Goal: Navigation & Orientation: Understand site structure

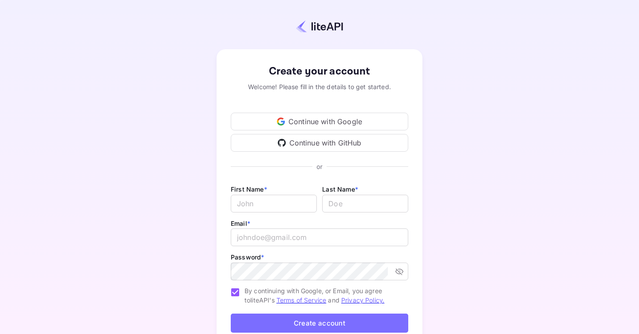
click at [310, 122] on div "Continue with Google" at bounding box center [319, 122] width 177 height 18
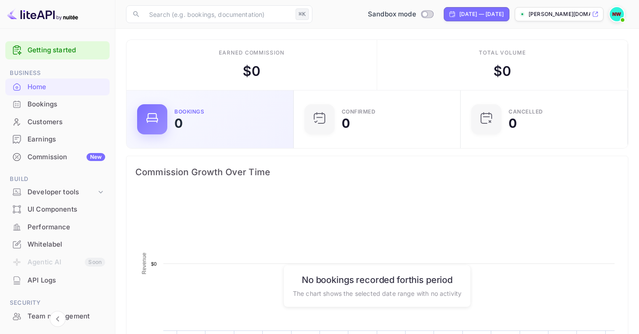
scroll to position [144, 162]
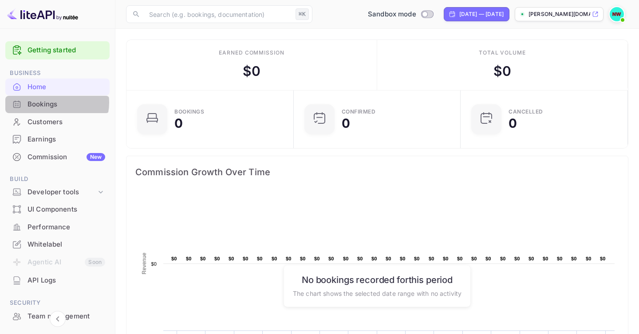
click at [52, 102] on div "Bookings" at bounding box center [67, 104] width 78 height 10
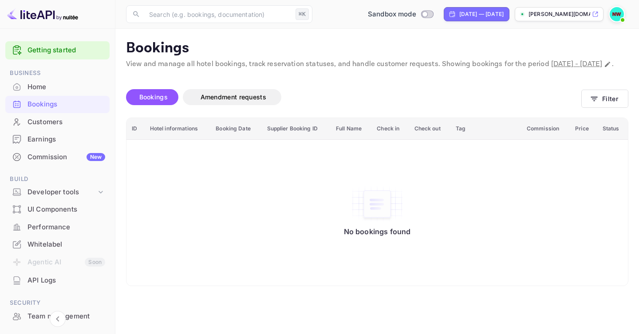
click at [58, 123] on div "Customers" at bounding box center [67, 122] width 78 height 10
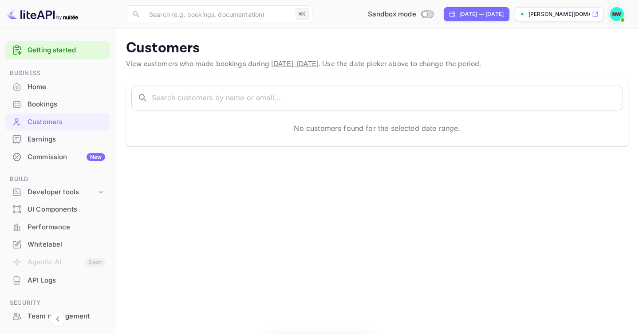
click at [50, 137] on div "Earnings" at bounding box center [67, 139] width 78 height 10
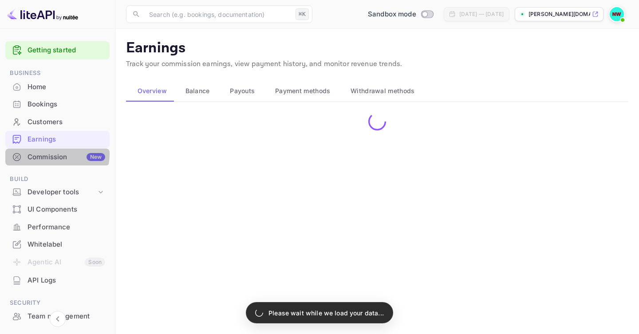
click at [53, 154] on div "Commission New" at bounding box center [67, 157] width 78 height 10
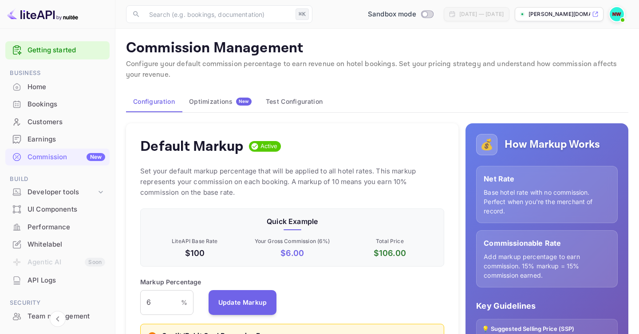
scroll to position [158, 304]
click at [161, 295] on input "6" at bounding box center [160, 302] width 41 height 25
click at [161, 296] on input "6" at bounding box center [160, 302] width 41 height 25
type input "12"
click at [250, 308] on button "Update Markup" at bounding box center [243, 302] width 68 height 25
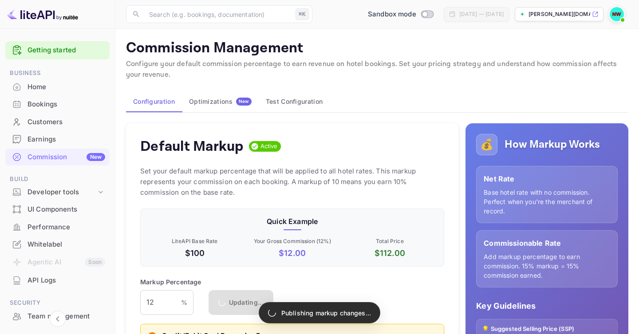
click at [394, 294] on div "Markup Percentage 12 % ​ Updating..." at bounding box center [292, 296] width 304 height 38
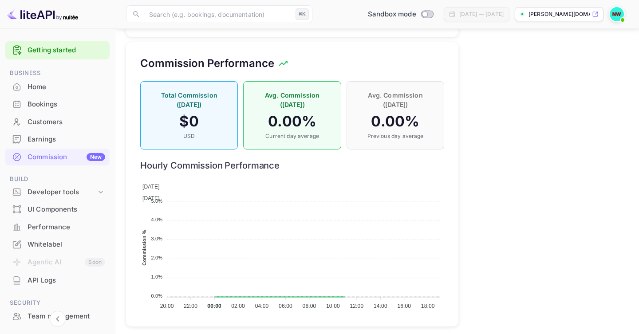
scroll to position [620, 0]
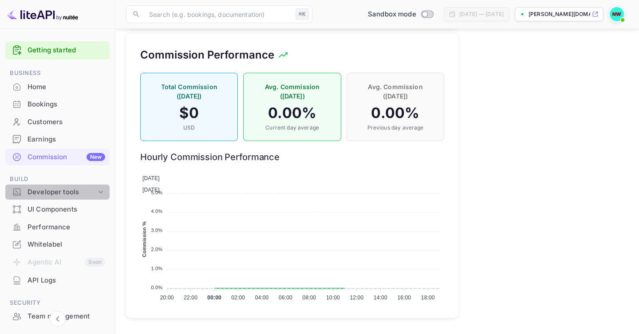
click at [72, 194] on div "Developer tools" at bounding box center [62, 192] width 69 height 10
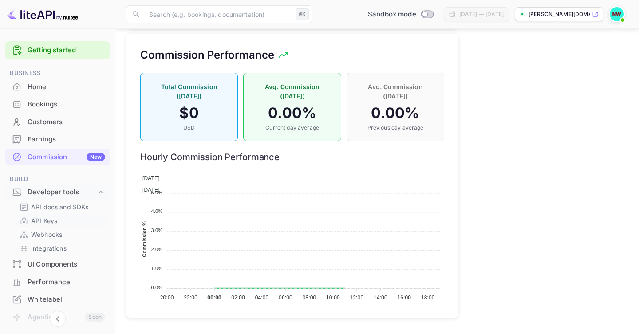
click at [55, 220] on p "API Keys" at bounding box center [44, 220] width 26 height 9
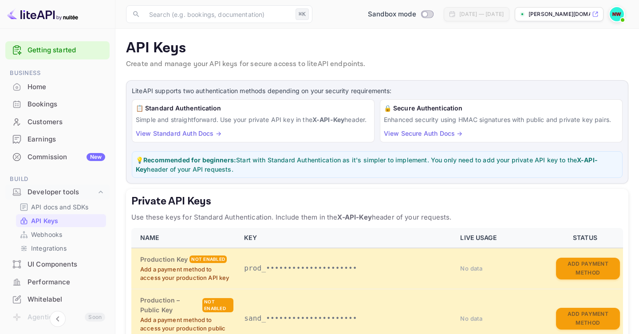
click at [261, 223] on p "Use these keys for Standard Authentication. Include them in the X-API-Key heade…" at bounding box center [377, 217] width 492 height 11
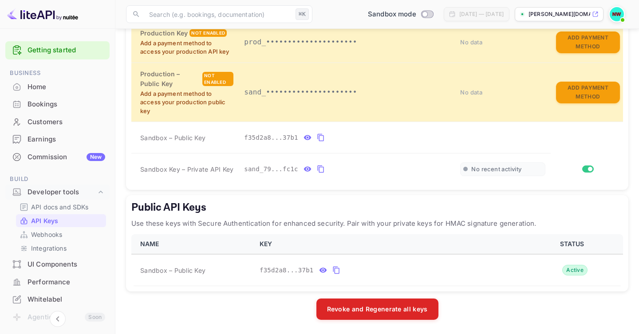
scroll to position [236, 0]
click at [335, 265] on icon "public api keys table" at bounding box center [336, 270] width 8 height 11
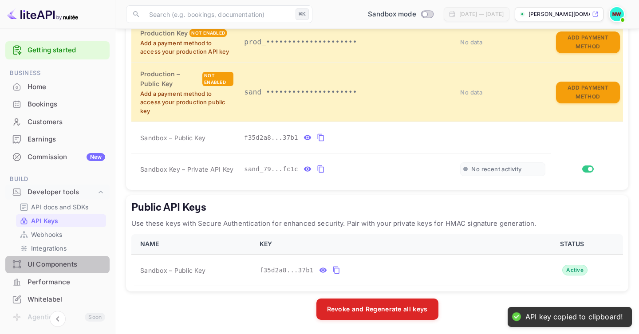
click at [57, 266] on div "UI Components" at bounding box center [67, 265] width 78 height 10
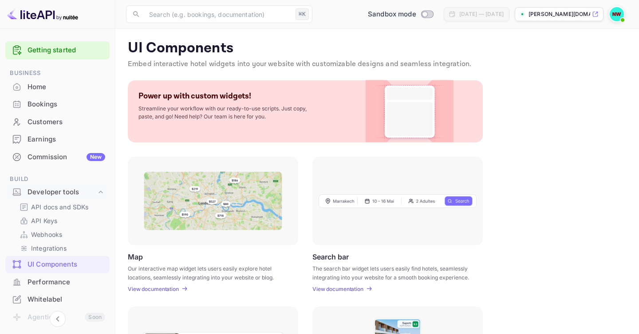
click at [496, 175] on div "Map Our interactive map widget lets users easily explore hotel locations, seaml…" at bounding box center [377, 225] width 499 height 136
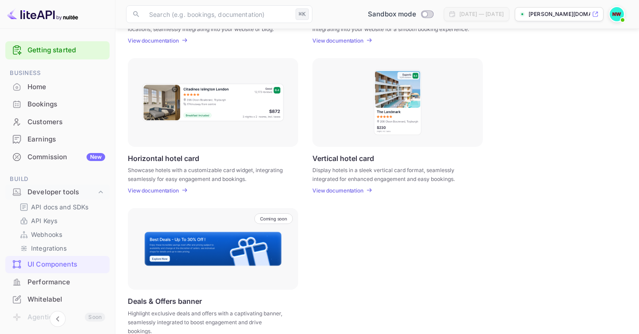
scroll to position [264, 0]
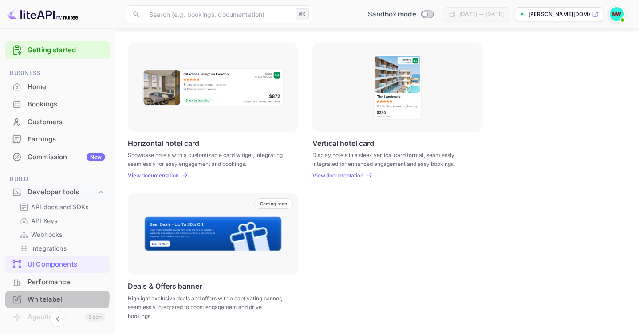
click at [54, 297] on div "Whitelabel" at bounding box center [67, 300] width 78 height 10
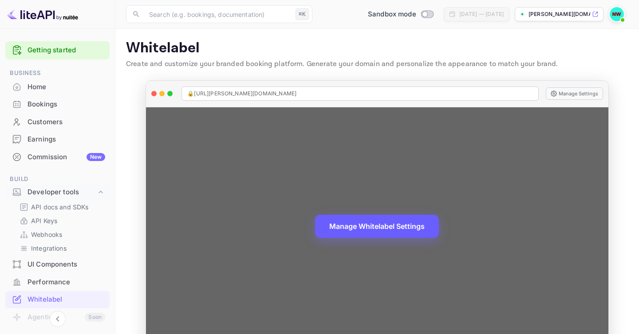
click at [359, 230] on button "Manage Whitelabel Settings" at bounding box center [377, 226] width 124 height 23
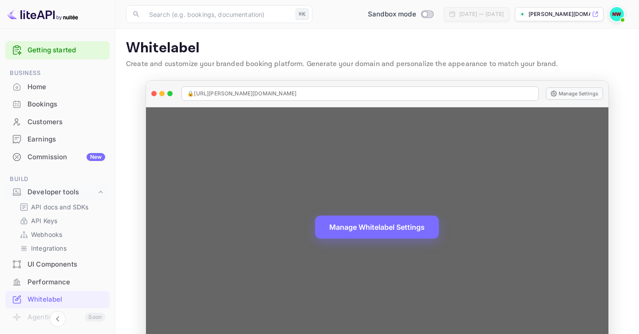
click at [292, 189] on div "Manage Whitelabel Settings" at bounding box center [377, 227] width 462 height 240
click at [507, 172] on div "Manage Whitelabel Settings" at bounding box center [377, 227] width 462 height 240
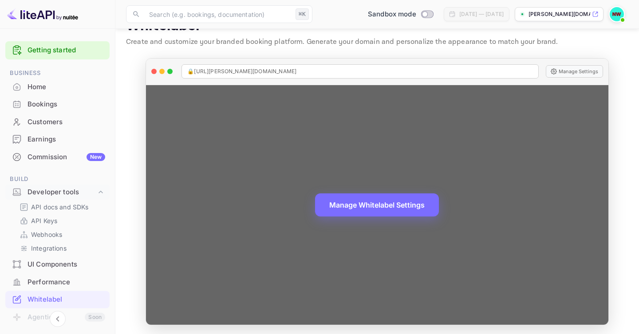
scroll to position [24, 0]
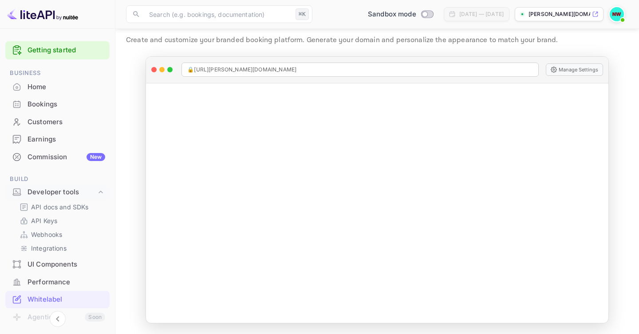
click at [454, 39] on p "Create and customize your branded booking platform. Generate your domain and pe…" at bounding box center [377, 40] width 502 height 11
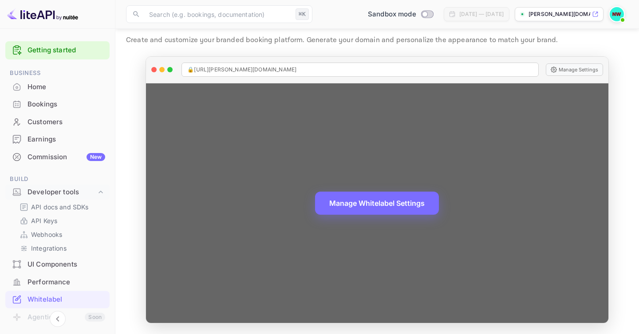
click at [291, 221] on div "Manage Whitelabel Settings" at bounding box center [377, 203] width 462 height 240
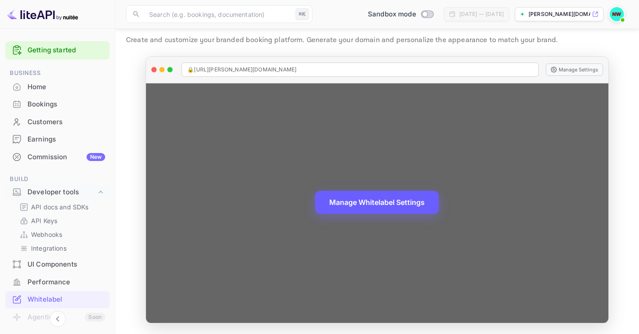
click at [337, 205] on button "Manage Whitelabel Settings" at bounding box center [377, 202] width 124 height 23
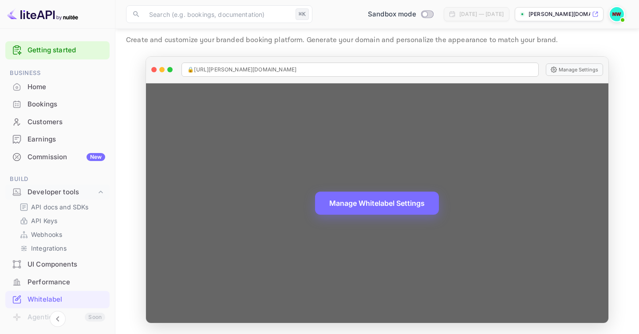
click at [324, 245] on div "Manage Whitelabel Settings" at bounding box center [377, 203] width 462 height 240
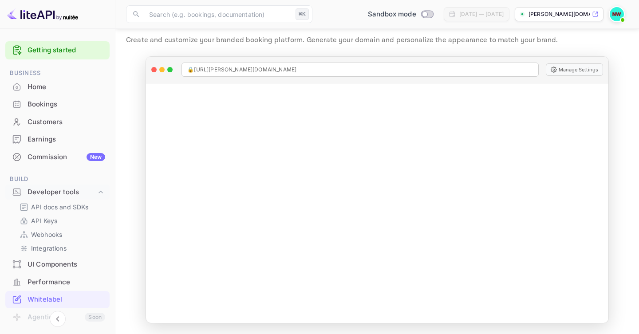
drag, startPoint x: 113, startPoint y: 200, endPoint x: 108, endPoint y: 226, distance: 27.0
click at [108, 226] on div "Getting started Business Home Bookings Customers Earnings Commission New Build …" at bounding box center [57, 263] width 115 height 451
click at [112, 202] on div "Getting started Business Home Bookings Customers Earnings Commission New Build …" at bounding box center [57, 263] width 115 height 451
drag, startPoint x: 112, startPoint y: 201, endPoint x: 110, endPoint y: 232, distance: 30.2
click at [110, 232] on div "Getting started Business Home Bookings Customers Earnings Commission New Build …" at bounding box center [57, 263] width 115 height 451
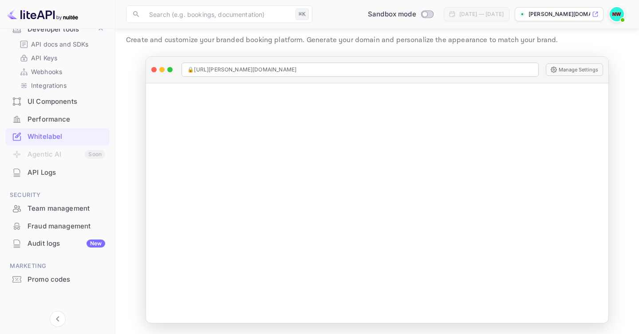
scroll to position [166, 0]
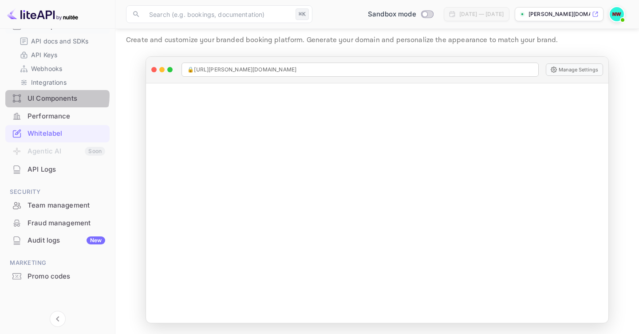
click at [55, 96] on div "UI Components" at bounding box center [67, 99] width 78 height 10
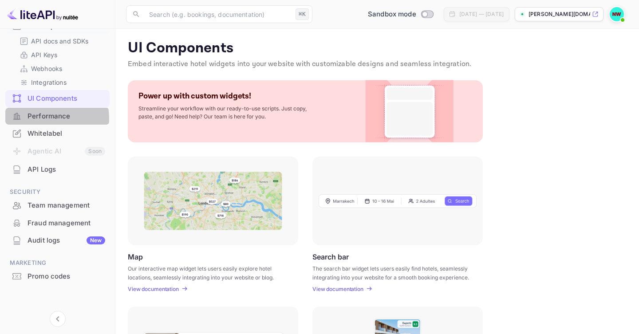
click at [52, 118] on div "Performance" at bounding box center [67, 116] width 78 height 10
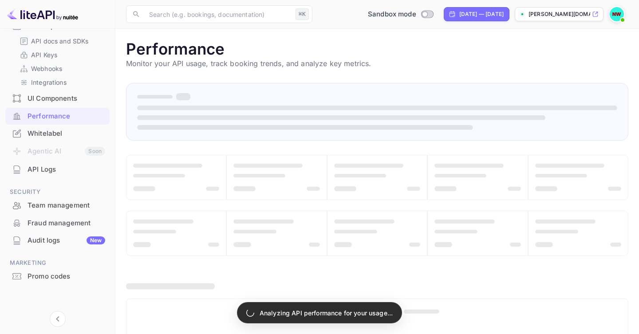
click at [61, 95] on div "UI Components" at bounding box center [67, 99] width 78 height 10
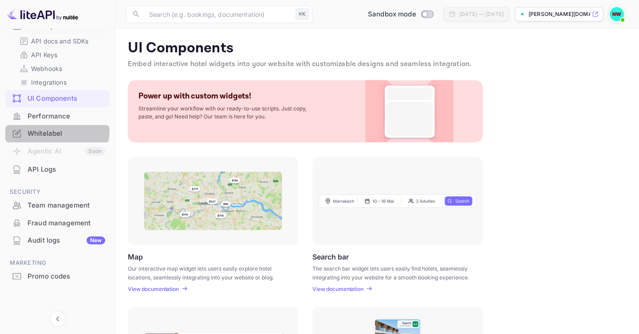
click at [47, 130] on div "Whitelabel" at bounding box center [67, 134] width 78 height 10
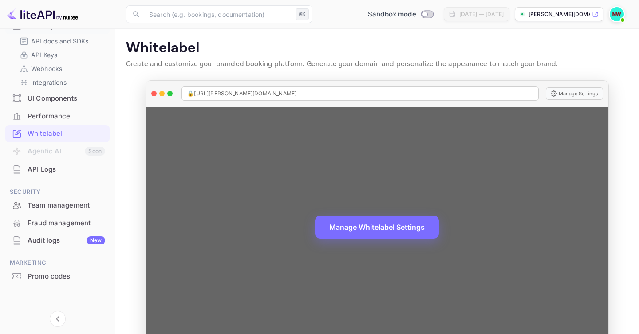
click at [527, 120] on div "Manage Whitelabel Settings" at bounding box center [377, 227] width 462 height 240
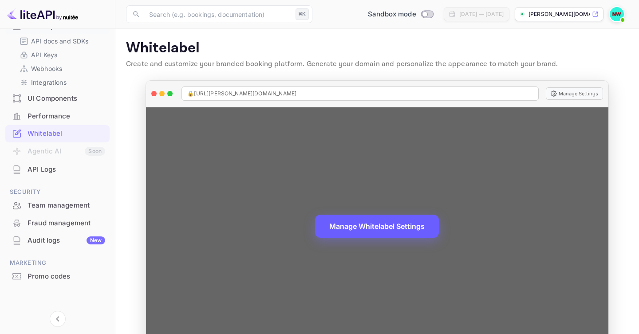
click at [383, 228] on button "Manage Whitelabel Settings" at bounding box center [377, 226] width 124 height 23
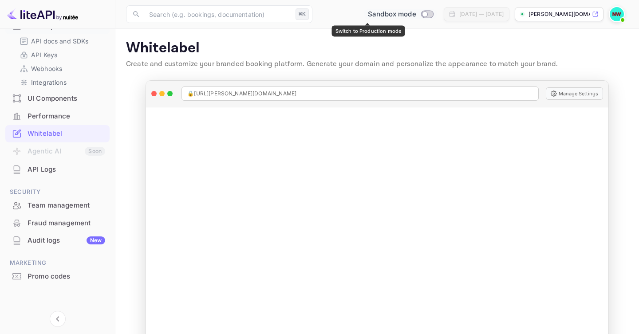
click at [416, 13] on input "Switch to Production mode" at bounding box center [425, 14] width 18 height 6
checkbox input "false"
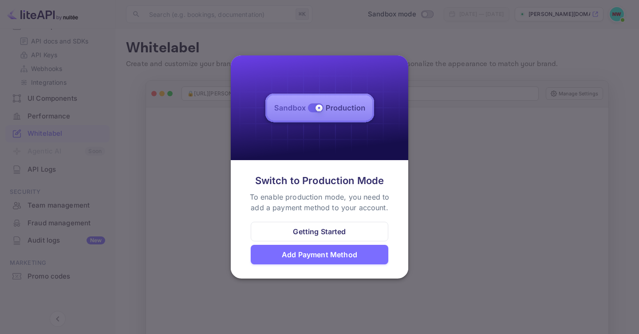
click at [193, 137] on div at bounding box center [319, 167] width 639 height 334
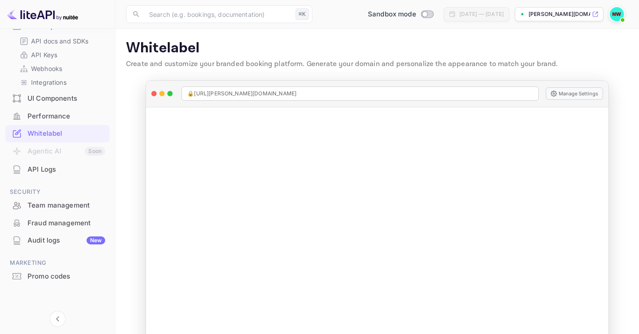
click at [638, 102] on main "Signing in with google... Whitelabel Create and customize your branded booking …" at bounding box center [377, 193] width 524 height 329
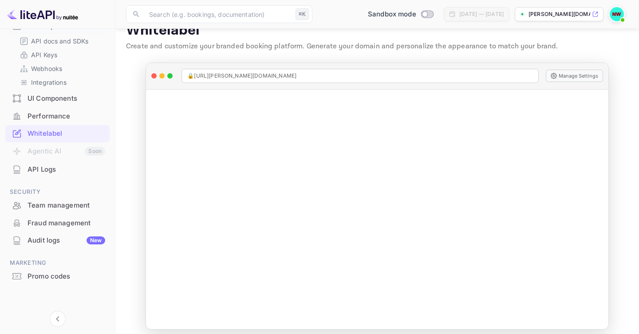
scroll to position [24, 0]
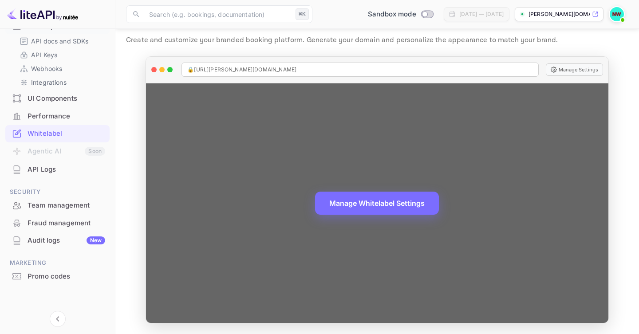
click at [532, 98] on div "Manage Whitelabel Settings" at bounding box center [377, 203] width 462 height 240
click at [519, 95] on div "Manage Whitelabel Settings" at bounding box center [377, 203] width 462 height 240
click at [564, 72] on button "Manage Settings" at bounding box center [574, 69] width 57 height 12
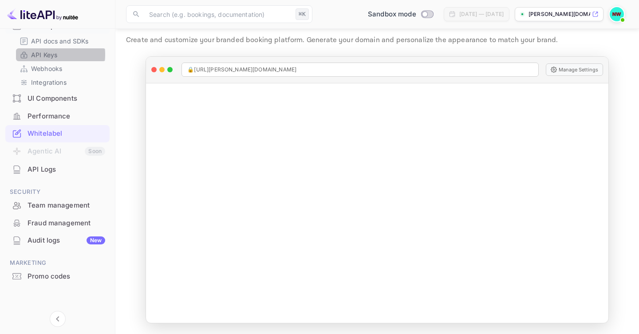
click at [43, 55] on p "API Keys" at bounding box center [44, 54] width 26 height 9
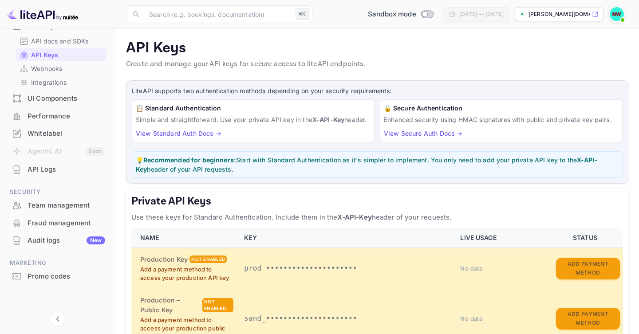
click at [557, 59] on p "Create and manage your API keys for secure access to liteAPI endpoints." at bounding box center [377, 64] width 502 height 11
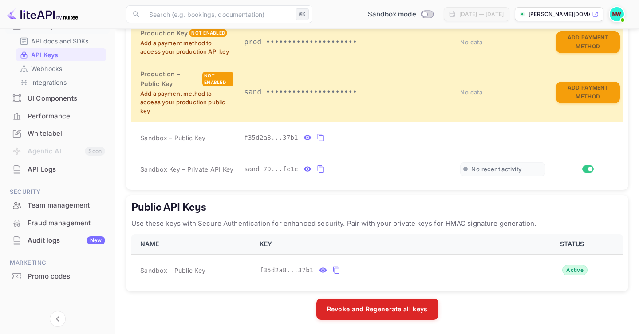
scroll to position [236, 0]
click at [336, 272] on icon "public api keys table" at bounding box center [336, 270] width 8 height 11
click at [60, 217] on div "Fraud management" at bounding box center [57, 223] width 104 height 17
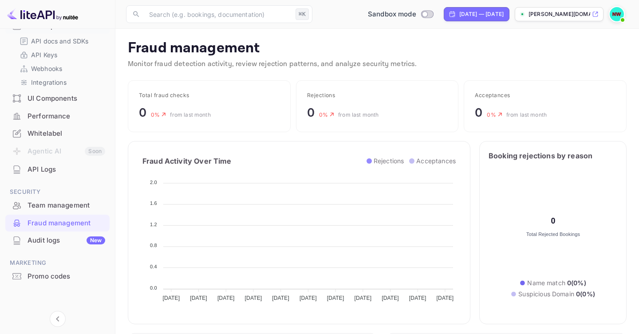
scroll to position [182, 222]
click at [55, 64] on p "Webhooks" at bounding box center [46, 68] width 31 height 9
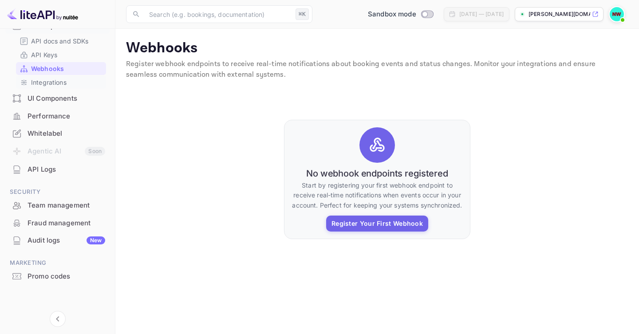
click at [53, 80] on p "Integrations" at bounding box center [48, 82] width 35 height 9
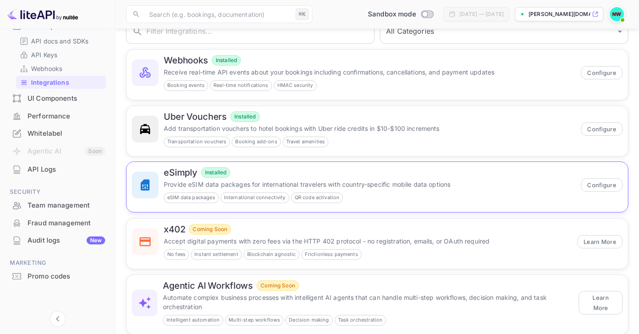
scroll to position [81, 0]
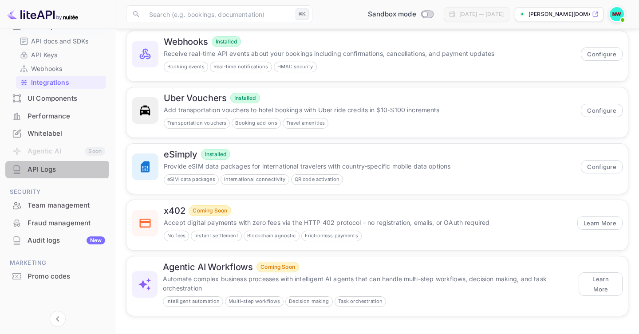
click at [45, 168] on div "API Logs" at bounding box center [67, 170] width 78 height 10
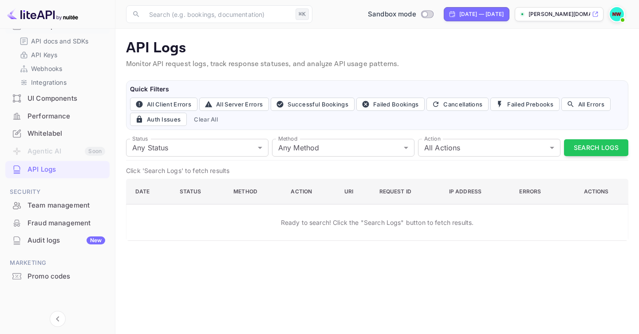
click at [58, 98] on div "UI Components" at bounding box center [67, 99] width 78 height 10
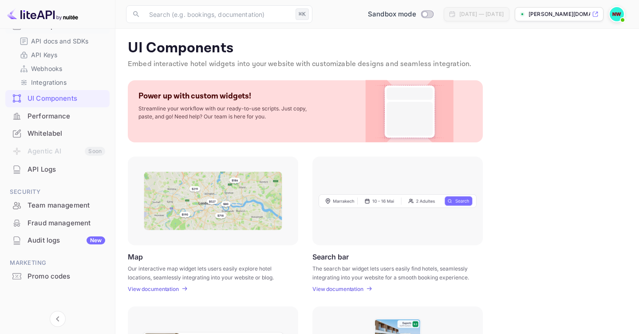
click at [185, 97] on p "Power up with custom widgets!" at bounding box center [194, 96] width 113 height 10
click at [174, 62] on p "Embed interactive hotel widgets into your website with customizable designs and…" at bounding box center [377, 64] width 499 height 11
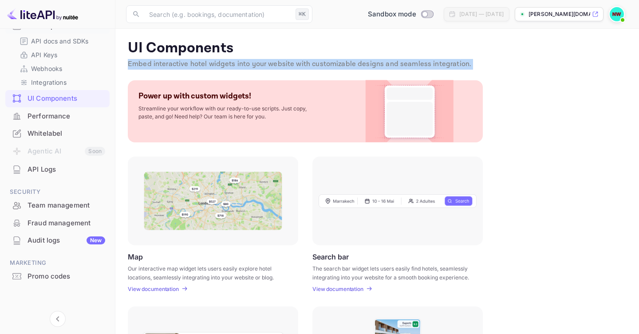
click at [174, 62] on p "Embed interactive hotel widgets into your website with customizable designs and…" at bounding box center [377, 64] width 499 height 11
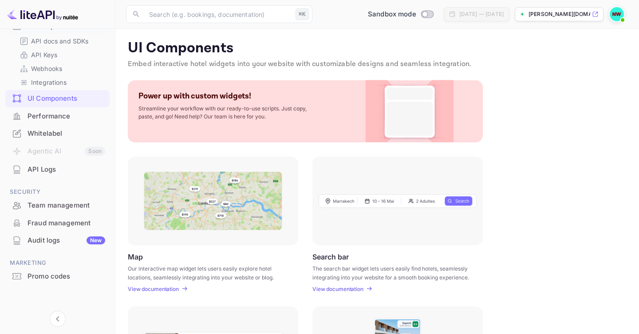
click at [212, 66] on p "Embed interactive hotel widgets into your website with customizable designs and…" at bounding box center [377, 64] width 499 height 11
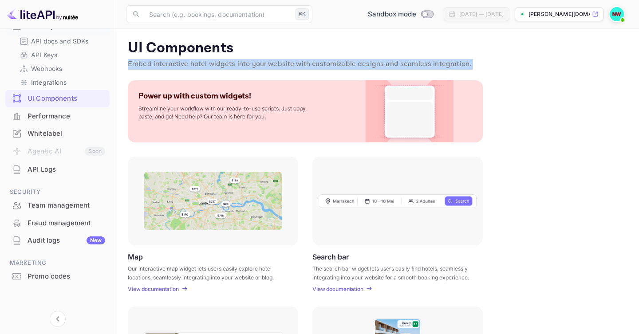
click at [212, 66] on p "Embed interactive hotel widgets into your website with customizable designs and…" at bounding box center [377, 64] width 499 height 11
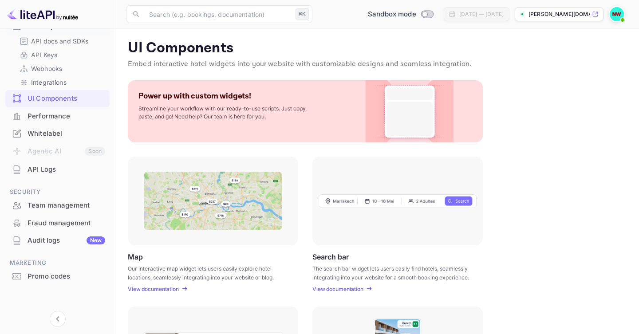
click at [524, 185] on div "Map Our interactive map widget lets users easily explore hotel locations, seaml…" at bounding box center [377, 225] width 499 height 136
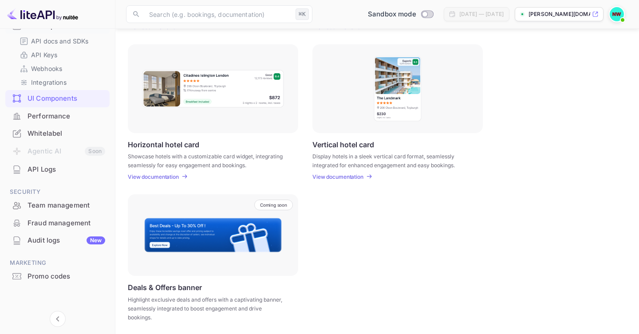
scroll to position [264, 0]
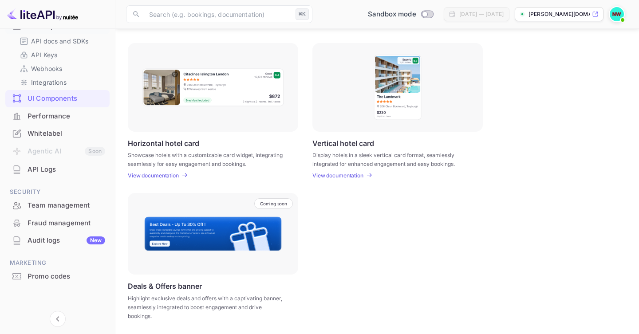
click at [163, 286] on p "Deals & Offers banner" at bounding box center [165, 286] width 74 height 9
click at [172, 297] on p "Highlight exclusive deals and offers with a captivating banner, seamlessly inte…" at bounding box center [207, 307] width 159 height 27
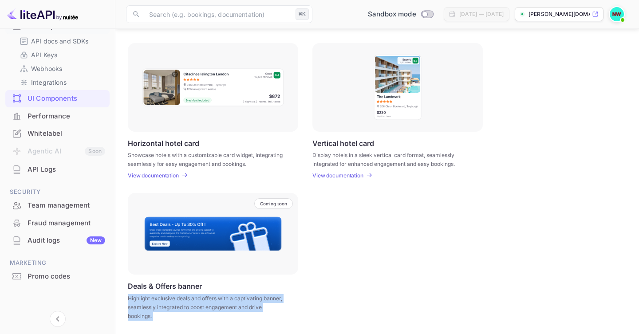
click at [172, 297] on p "Highlight exclusive deals and offers with a captivating banner, seamlessly inte…" at bounding box center [207, 307] width 159 height 27
click at [162, 301] on p "Highlight exclusive deals and offers with a captivating banner, seamlessly inte…" at bounding box center [207, 307] width 159 height 27
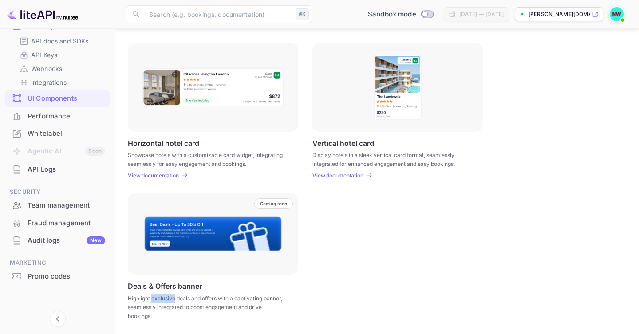
click at [162, 301] on p "Highlight exclusive deals and offers with a captivating banner, seamlessly inte…" at bounding box center [207, 307] width 159 height 27
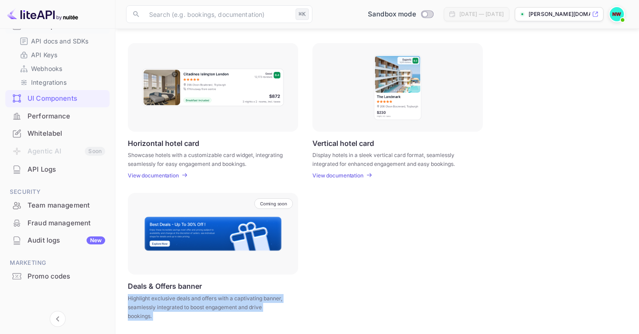
click at [162, 301] on p "Highlight exclusive deals and offers with a captivating banner, seamlessly inte…" at bounding box center [207, 307] width 159 height 27
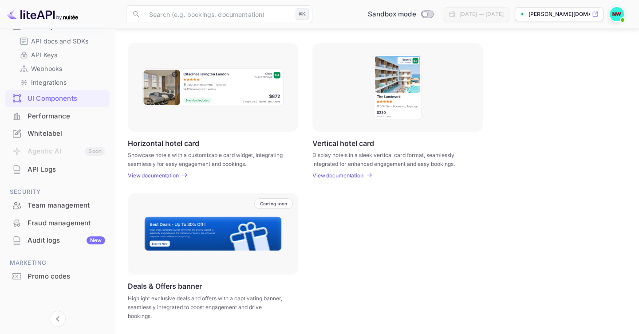
drag, startPoint x: 113, startPoint y: 145, endPoint x: 114, endPoint y: 106, distance: 38.6
click at [114, 106] on div "Getting started Business Home Bookings Customers Earnings Commission New Build …" at bounding box center [57, 179] width 115 height 300
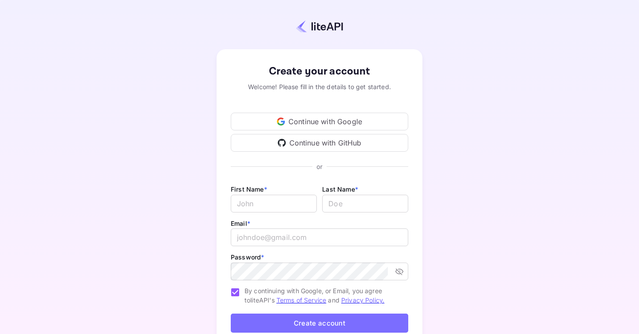
click at [301, 123] on div "Continue with Google" at bounding box center [319, 122] width 177 height 18
